Goal: Navigation & Orientation: Find specific page/section

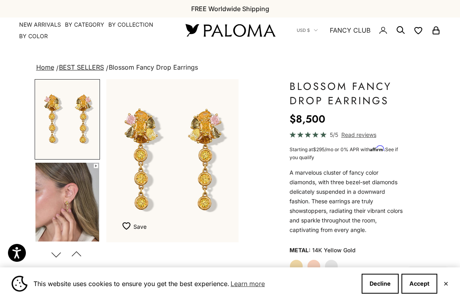
click at [246, 25] on img at bounding box center [230, 30] width 96 height 17
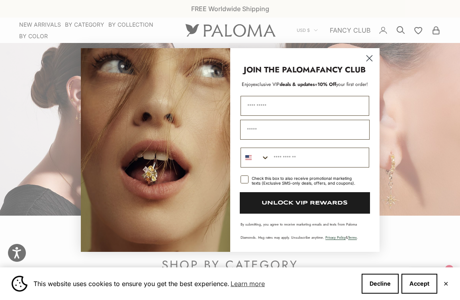
click at [370, 56] on circle "Close dialog" at bounding box center [368, 58] width 13 height 13
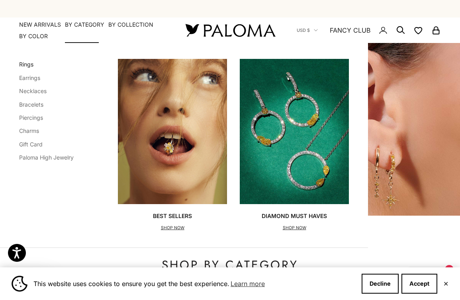
click at [28, 67] on link "Rings" at bounding box center [26, 64] width 14 height 7
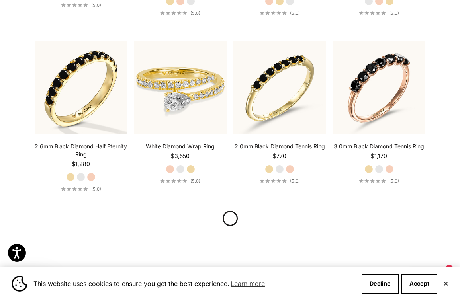
scroll to position [2662, 0]
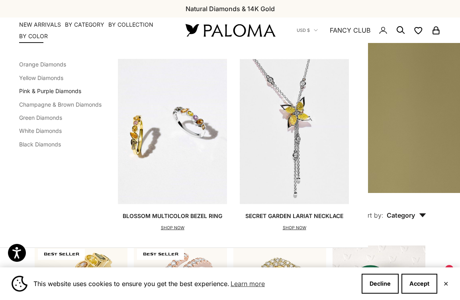
click at [45, 92] on link "Pink & Purple Diamonds" at bounding box center [50, 91] width 62 height 7
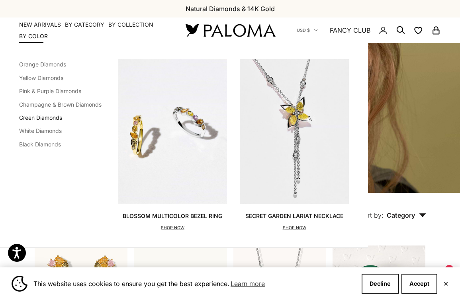
click at [43, 119] on link "Green Diamonds" at bounding box center [40, 117] width 43 height 7
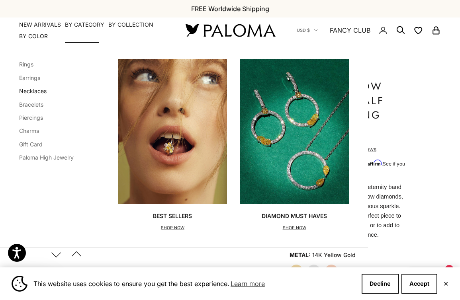
click at [25, 93] on link "Necklaces" at bounding box center [32, 91] width 27 height 7
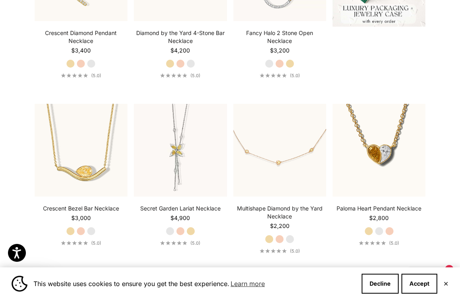
scroll to position [320, 0]
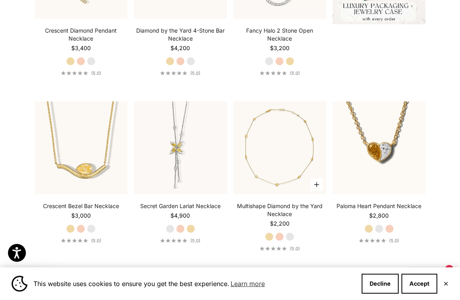
click at [278, 147] on img at bounding box center [279, 148] width 93 height 93
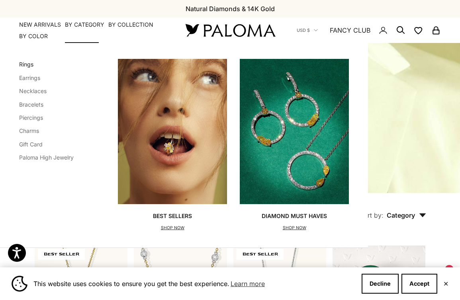
click at [28, 67] on link "Rings" at bounding box center [26, 64] width 14 height 7
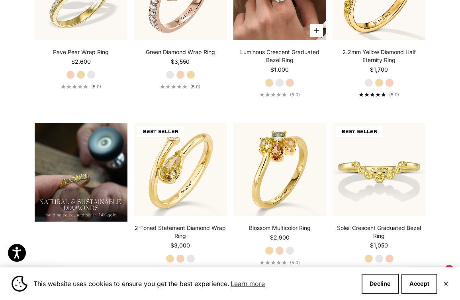
scroll to position [470, 0]
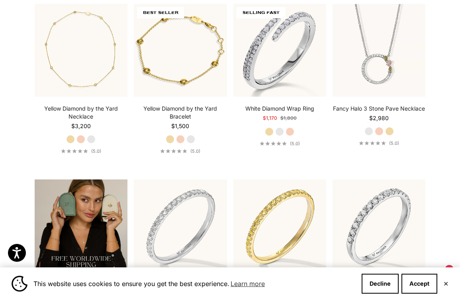
scroll to position [1111, 0]
